Goal: Find specific page/section: Find specific page/section

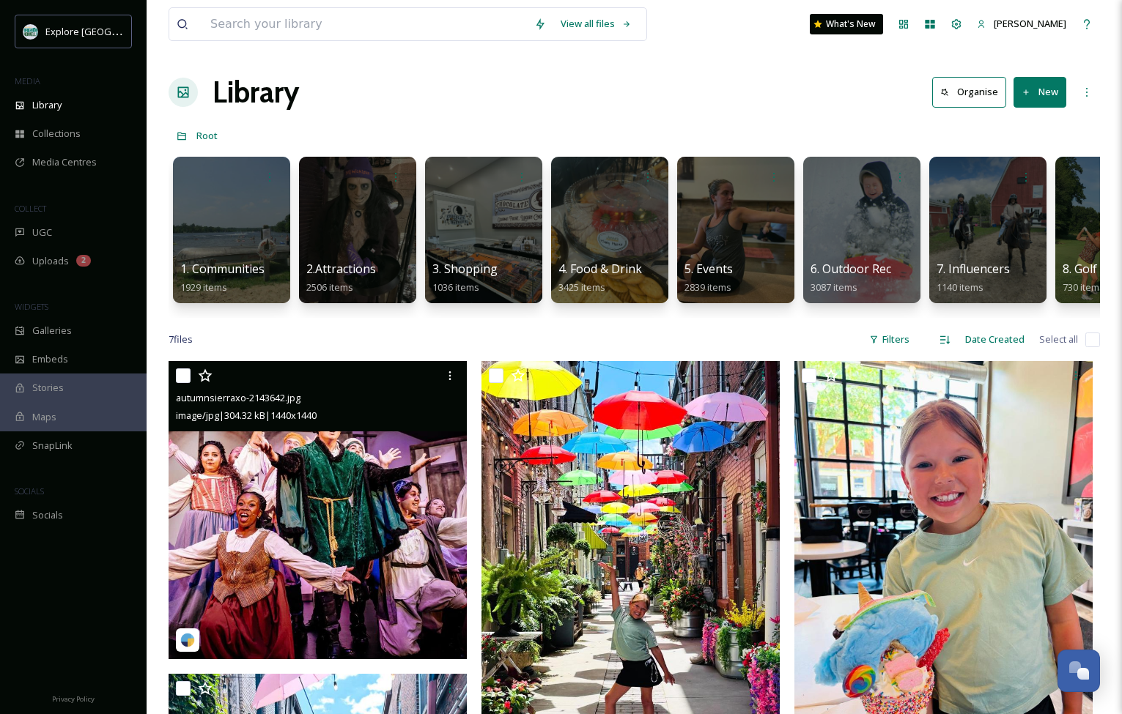
scroll to position [239, 0]
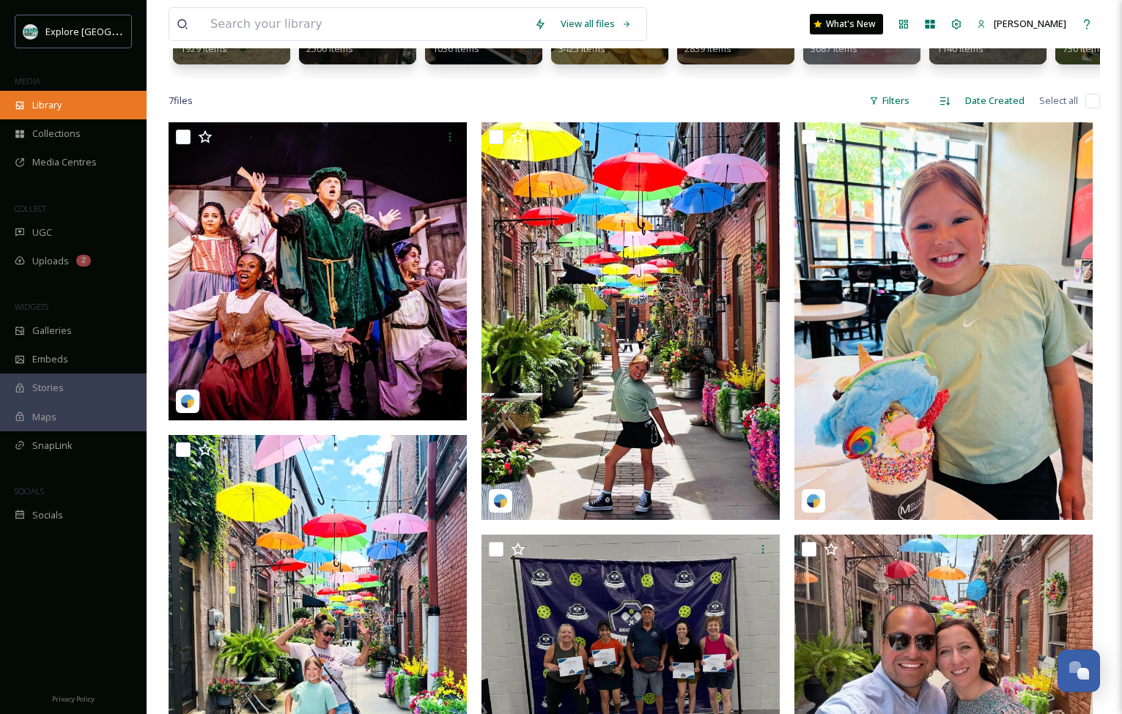
click at [49, 102] on span "Library" at bounding box center [46, 105] width 29 height 14
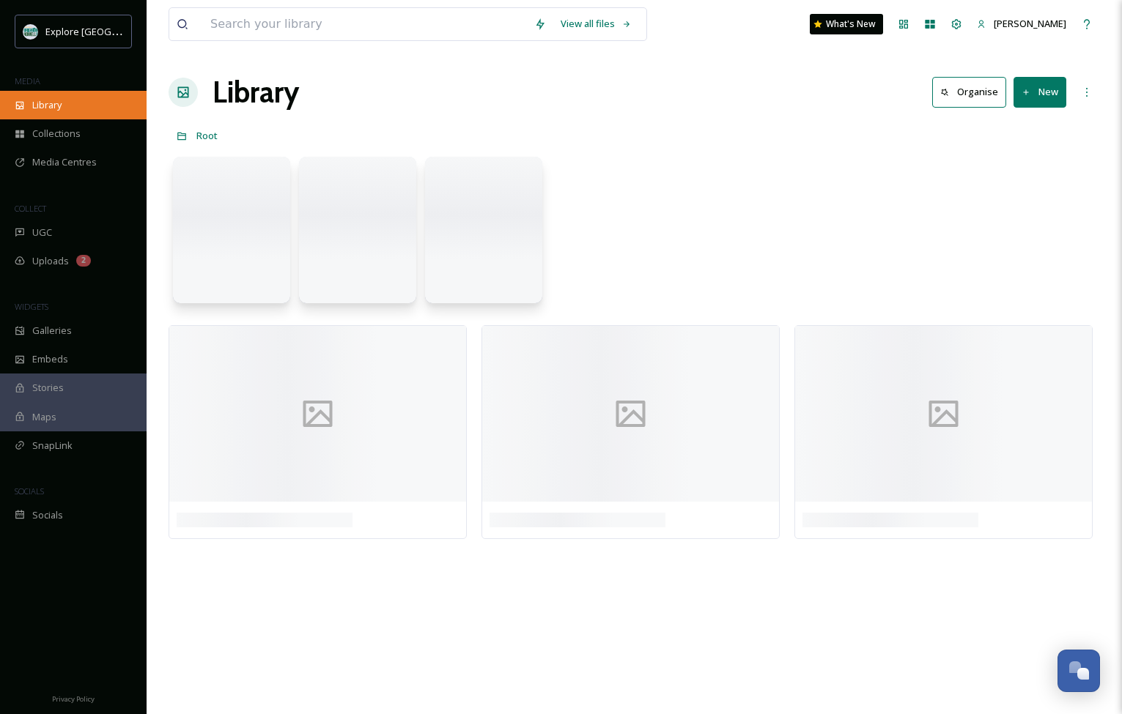
scroll to position [0, 0]
click at [317, 31] on input at bounding box center [365, 24] width 324 height 32
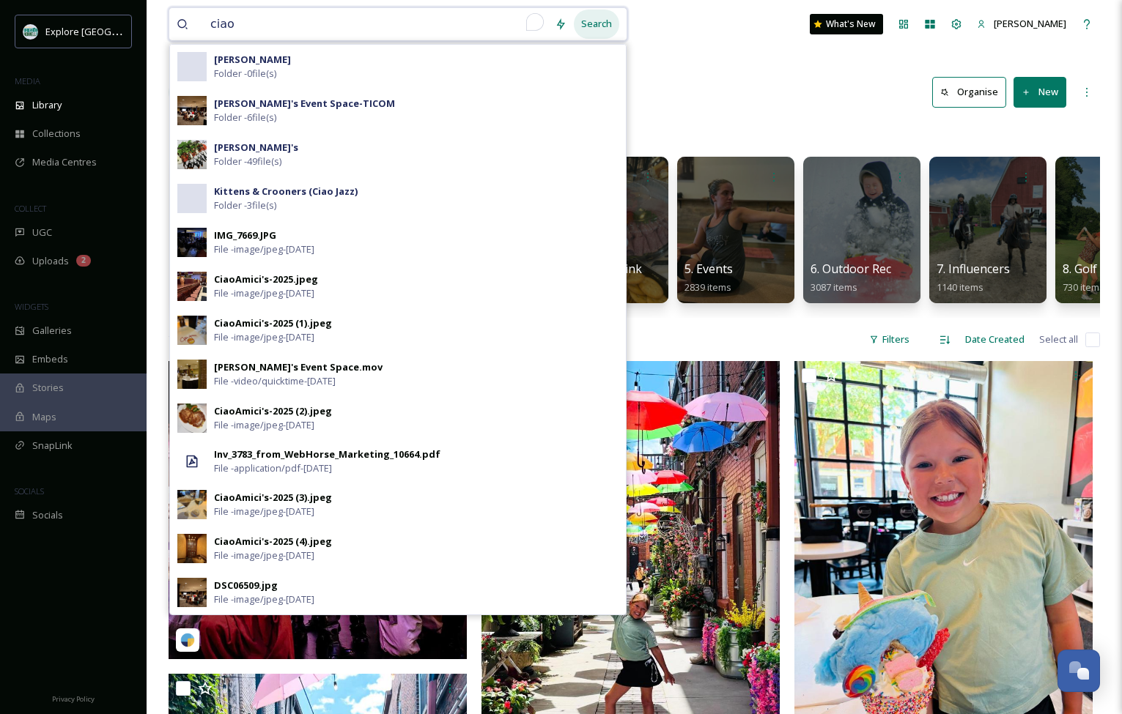
type input "ciao"
click at [596, 21] on div "Search" at bounding box center [596, 24] width 45 height 29
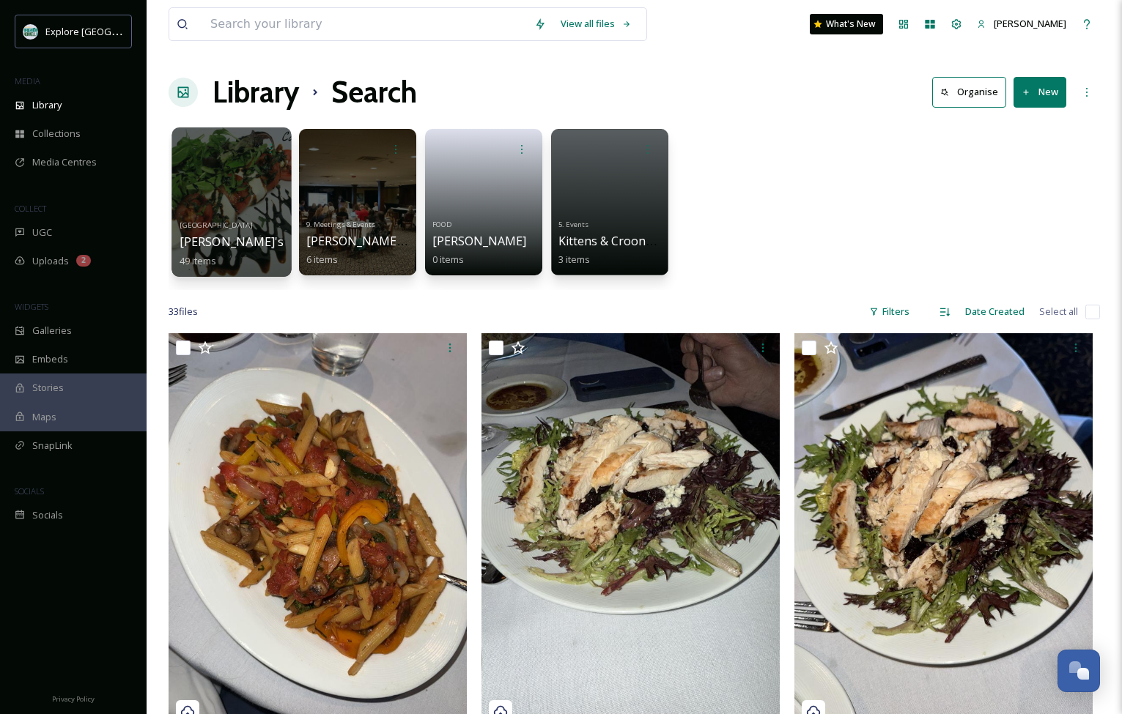
click at [234, 199] on div at bounding box center [230, 201] width 119 height 149
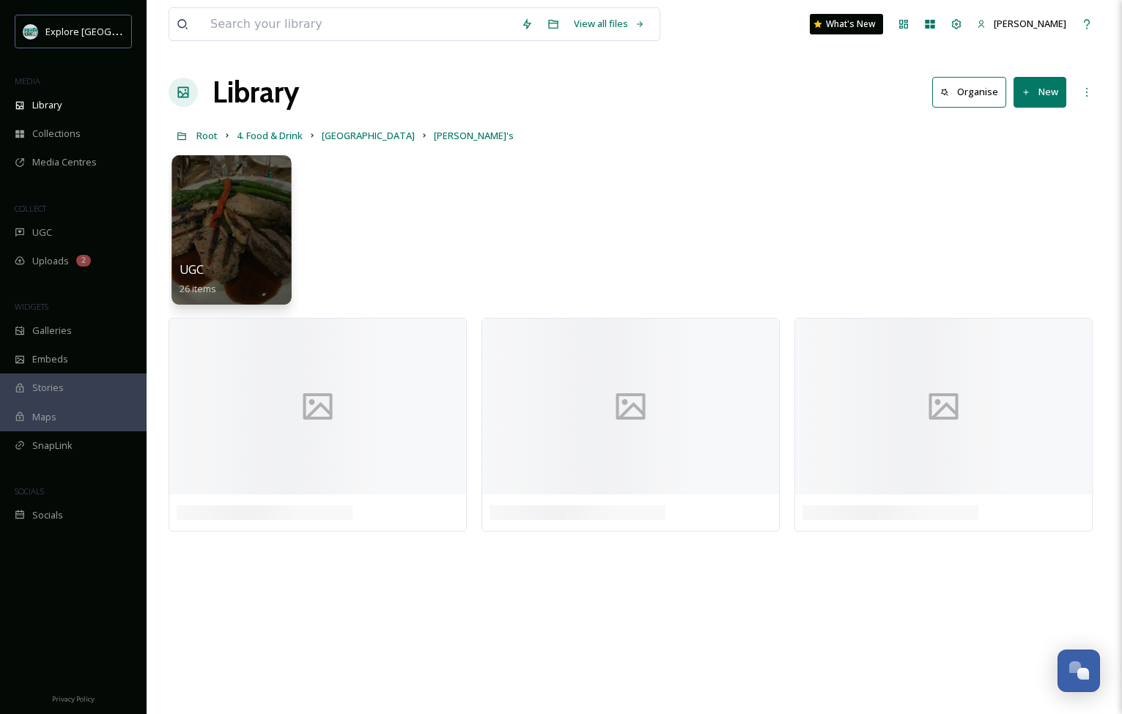
click at [228, 261] on div at bounding box center [230, 229] width 119 height 149
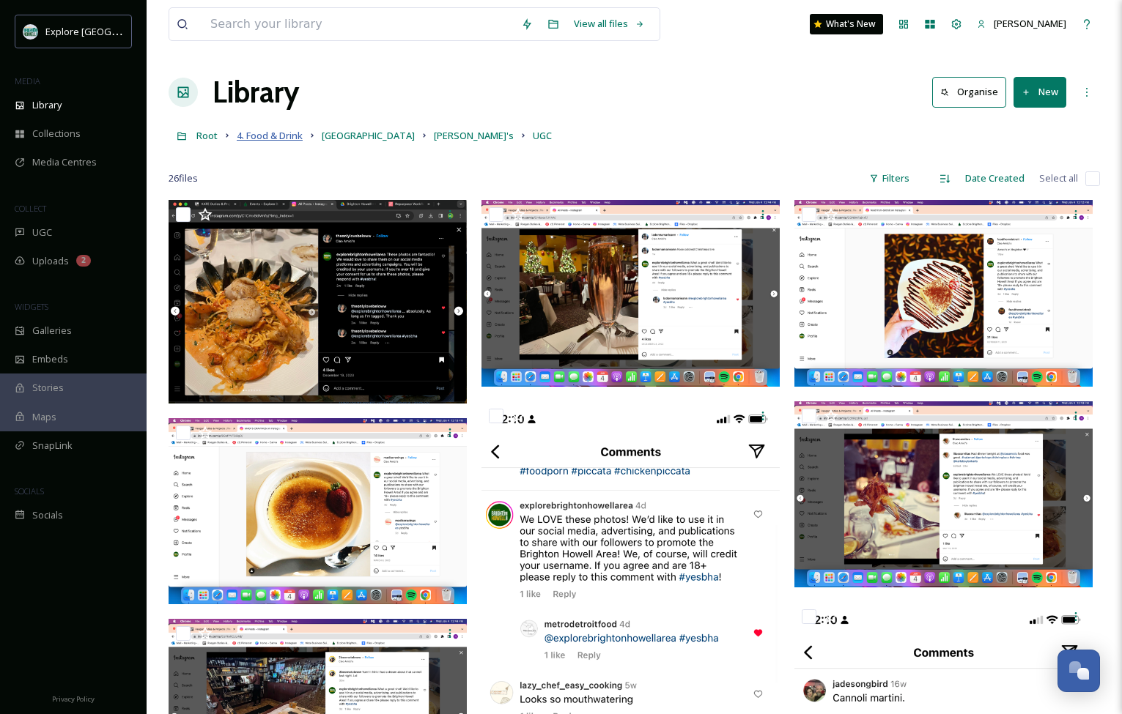
click at [262, 134] on span "4. Food & Drink" at bounding box center [270, 135] width 66 height 13
